Goal: Check status: Check status

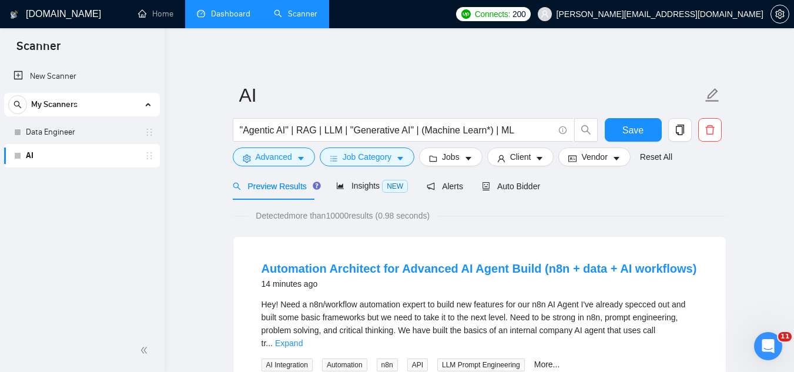
scroll to position [472, 0]
click at [230, 16] on link "Dashboard" at bounding box center [223, 14] width 53 height 10
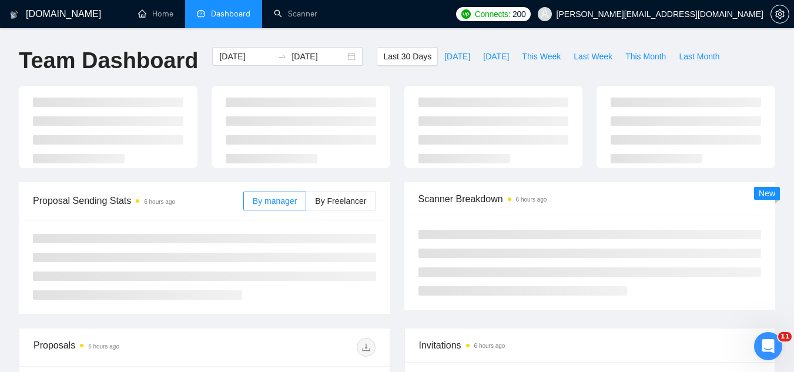
click at [682, 14] on span "[PERSON_NAME][EMAIL_ADDRESS][DOMAIN_NAME]" at bounding box center [660, 14] width 207 height 0
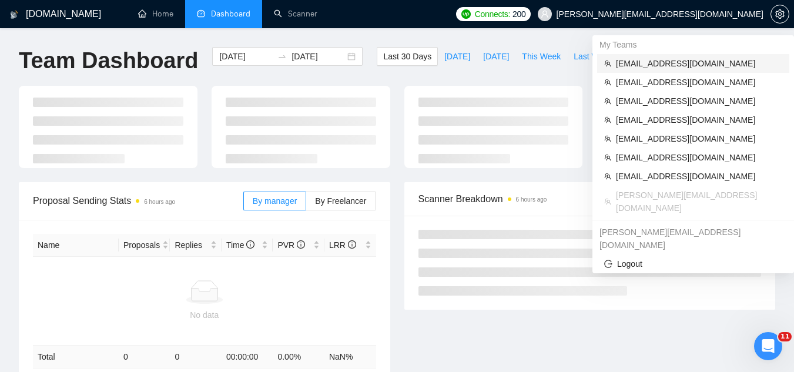
click at [658, 68] on span "[EMAIL_ADDRESS][DOMAIN_NAME]" at bounding box center [699, 63] width 166 height 13
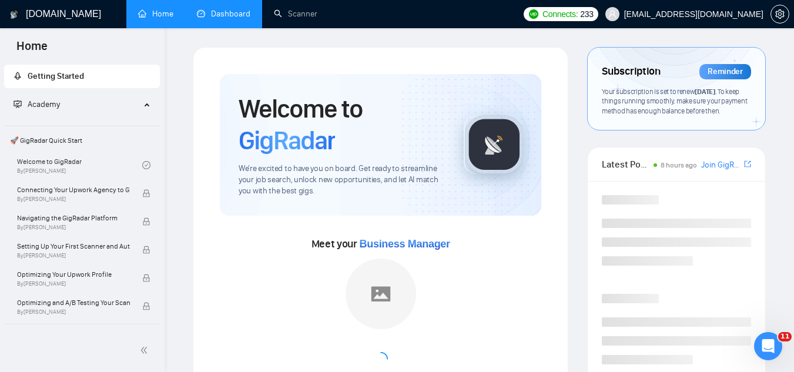
click at [235, 18] on link "Dashboard" at bounding box center [223, 14] width 53 height 10
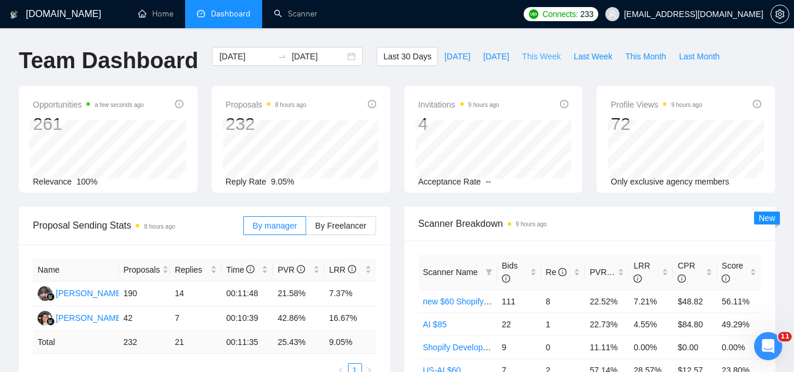
click at [534, 58] on span "This Week" at bounding box center [541, 56] width 39 height 13
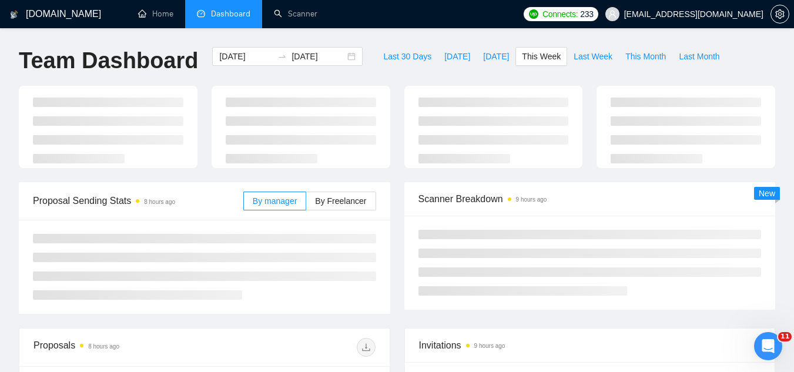
type input "[DATE]"
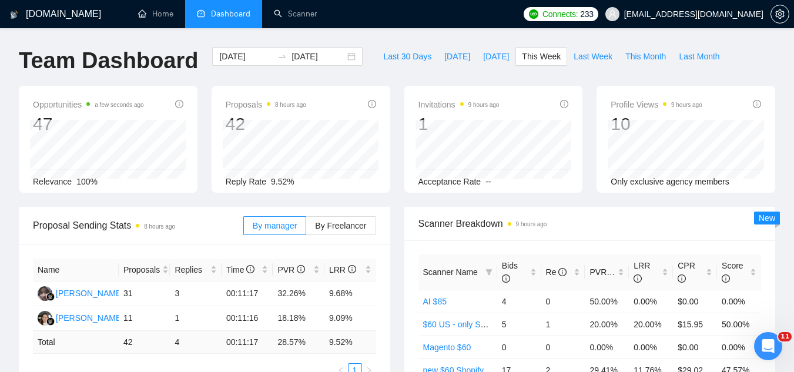
click at [727, 14] on span "[EMAIL_ADDRESS][DOMAIN_NAME]" at bounding box center [693, 14] width 139 height 0
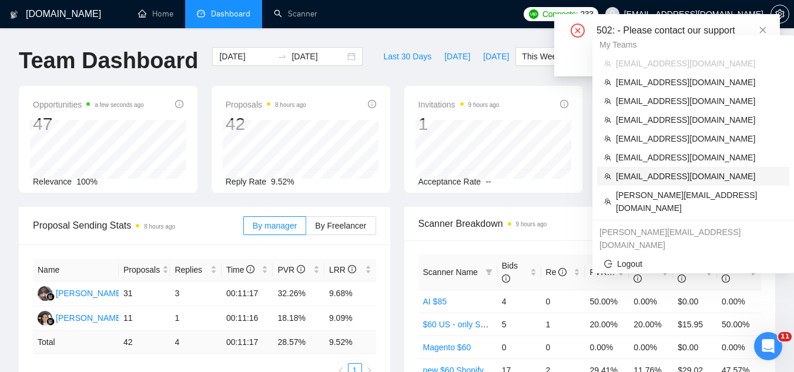
click at [678, 181] on span "[EMAIL_ADDRESS][DOMAIN_NAME]" at bounding box center [699, 176] width 166 height 13
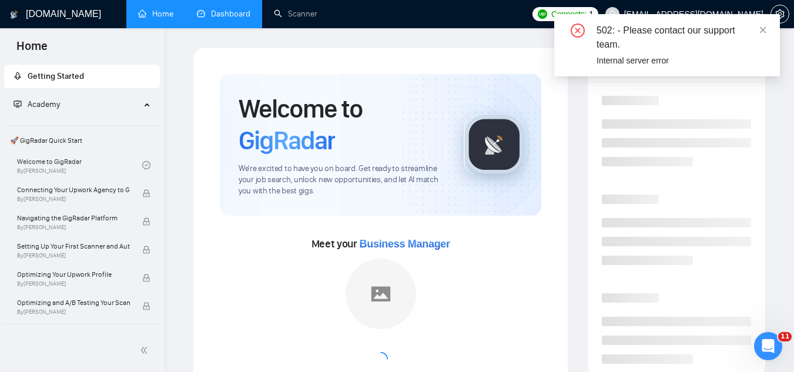
click at [243, 11] on link "Dashboard" at bounding box center [223, 14] width 53 height 10
